Goal: Task Accomplishment & Management: Complete application form

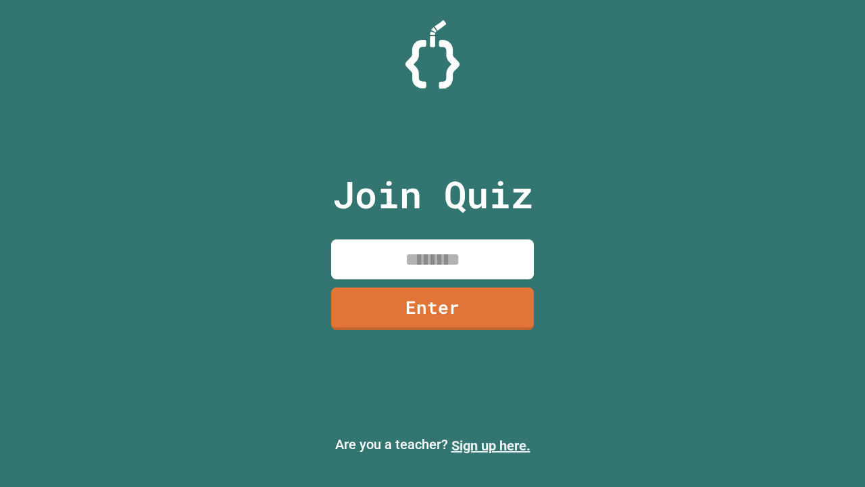
click at [491, 446] on link "Sign up here." at bounding box center [491, 445] width 79 height 16
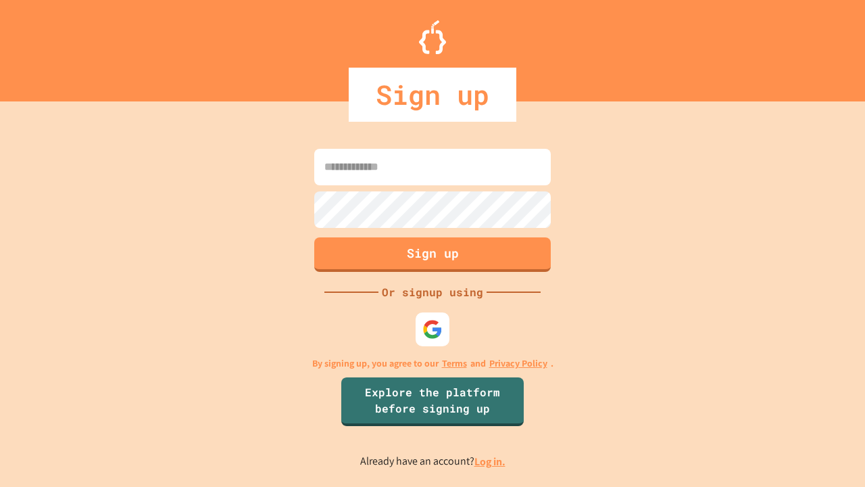
click at [491, 461] on link "Log in." at bounding box center [490, 461] width 31 height 14
